Goal: Complete application form

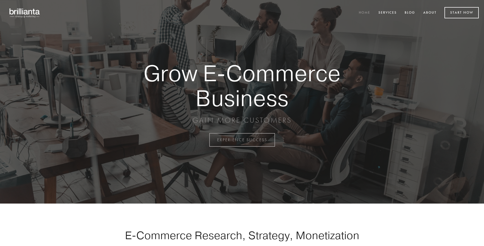
scroll to position [1372, 0]
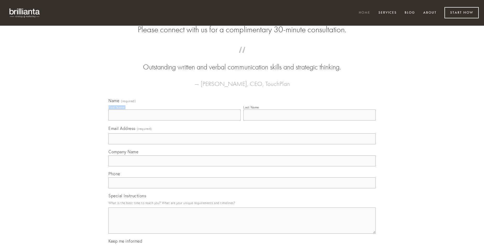
type input "[PERSON_NAME]"
click at [309, 120] on input "Last Name" at bounding box center [309, 114] width 132 height 11
type input "[PERSON_NAME]"
click at [242, 144] on input "Email Address (required)" at bounding box center [241, 138] width 267 height 11
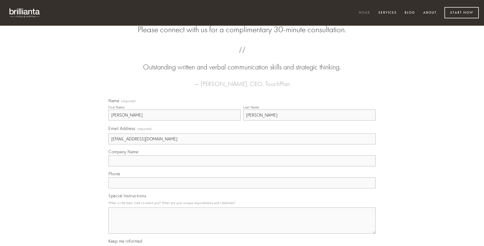
type input "[EMAIL_ADDRESS][DOMAIN_NAME]"
click at [242, 166] on input "Company Name" at bounding box center [241, 160] width 267 height 11
type input "magnam"
click at [242, 188] on input "text" at bounding box center [241, 182] width 267 height 11
click at [242, 225] on textarea "Special Instructions" at bounding box center [241, 220] width 267 height 26
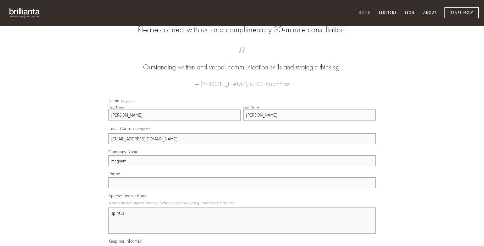
type textarea "spiritus"
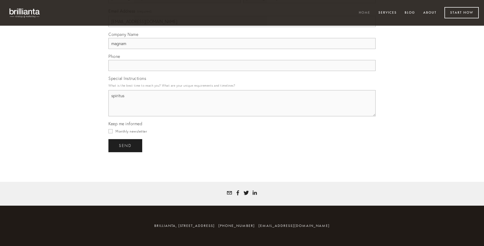
click at [126, 145] on span "send" at bounding box center [125, 145] width 13 height 5
